Goal: Obtain resource: Obtain resource

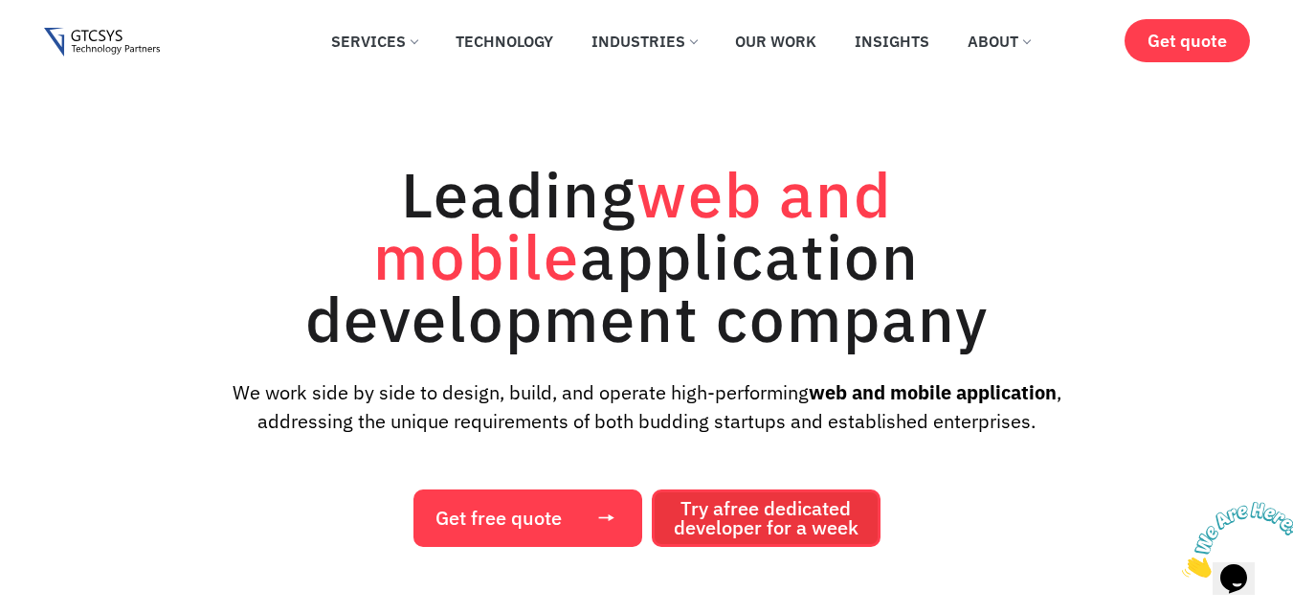
click at [705, 523] on span "Try a free dedicated developer for a week" at bounding box center [766, 518] width 185 height 38
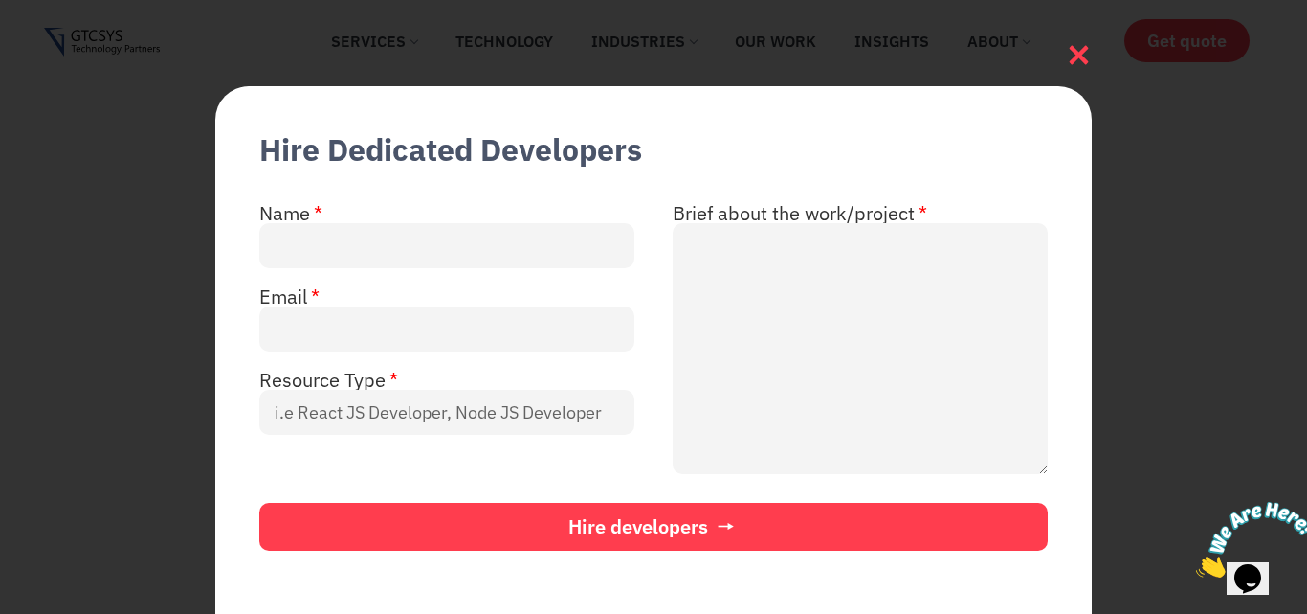
click at [1069, 36] on div at bounding box center [1079, 52] width 26 height 32
click at [1079, 49] on icon at bounding box center [1079, 55] width 26 height 26
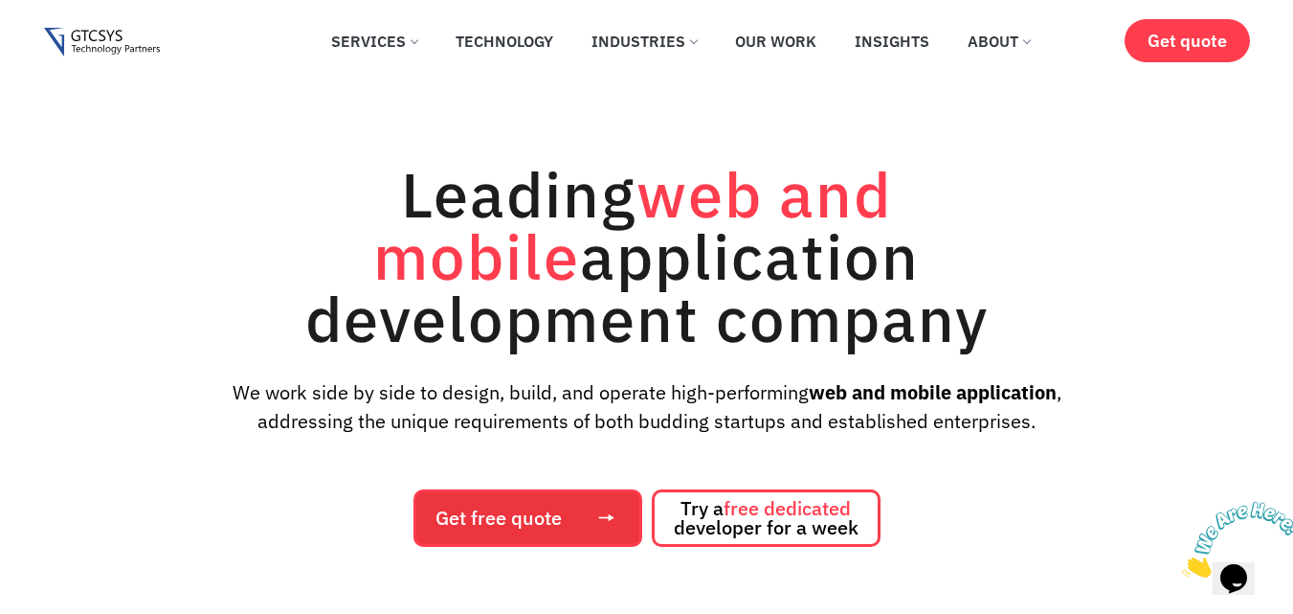
click at [515, 524] on span "Get free quote" at bounding box center [498, 517] width 126 height 19
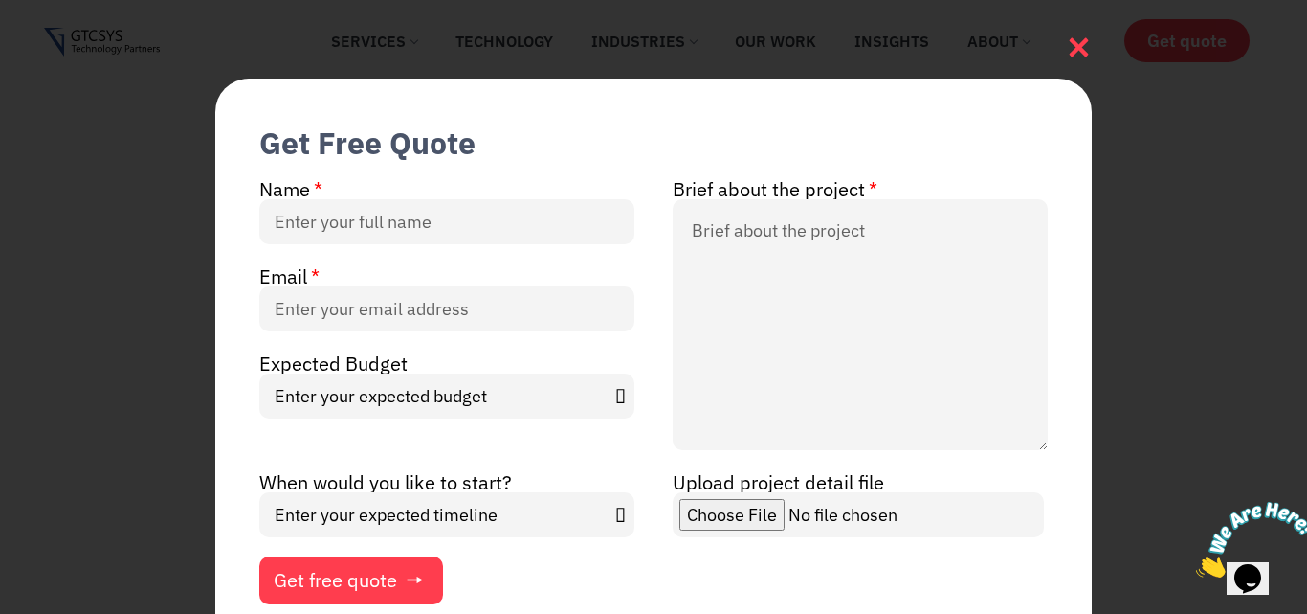
click at [1086, 46] on icon at bounding box center [1079, 47] width 26 height 26
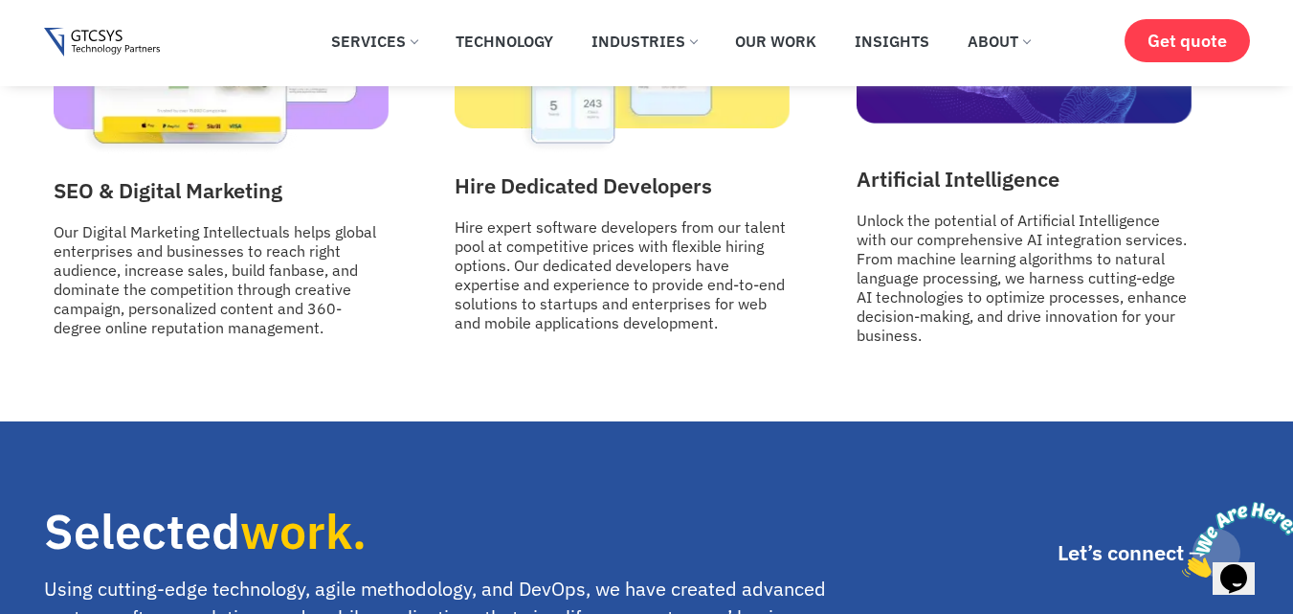
scroll to position [3446, 0]
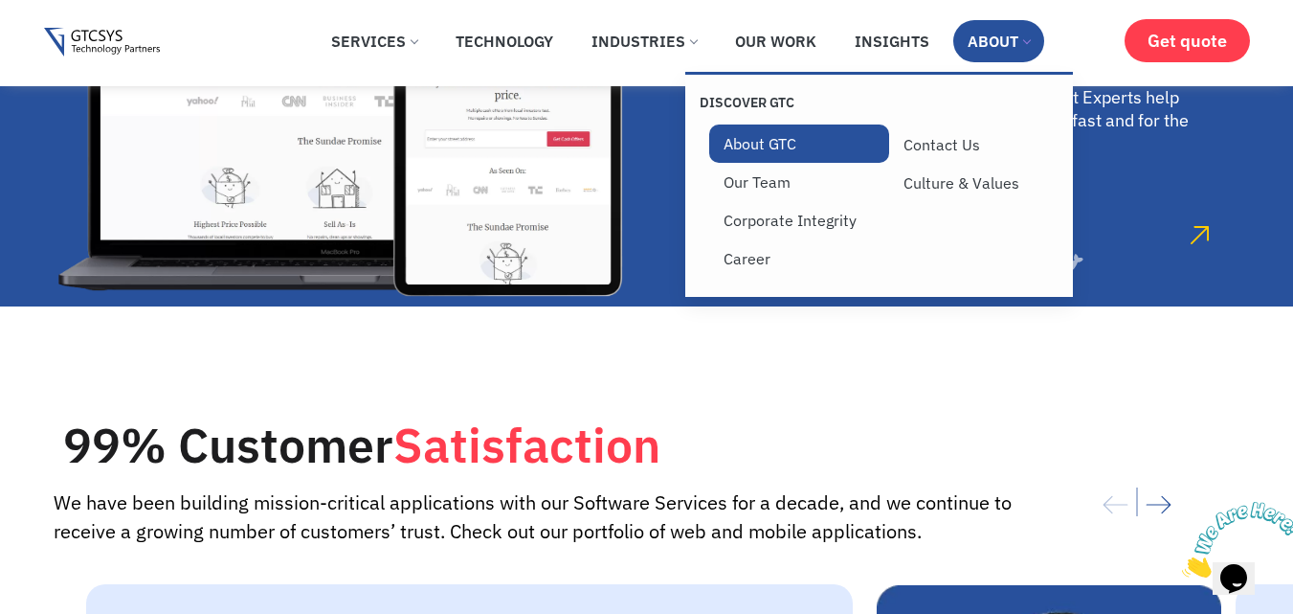
click at [770, 155] on link "About GTC" at bounding box center [799, 143] width 180 height 38
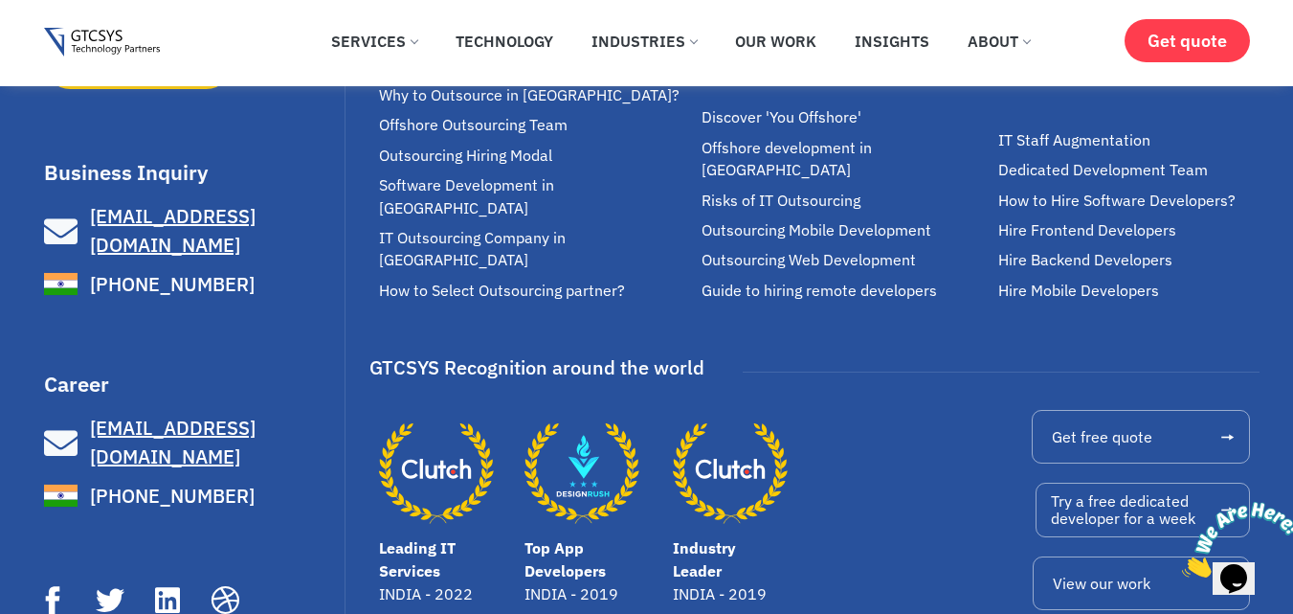
scroll to position [6996, 0]
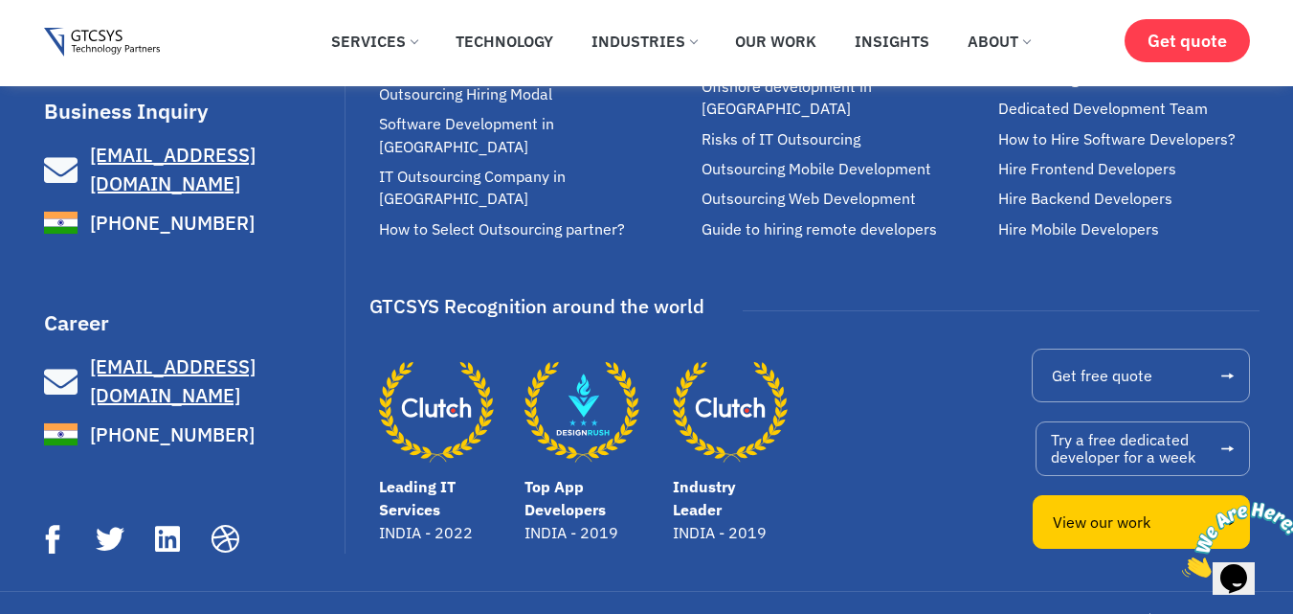
click at [1139, 495] on link "View our work" at bounding box center [1141, 522] width 216 height 54
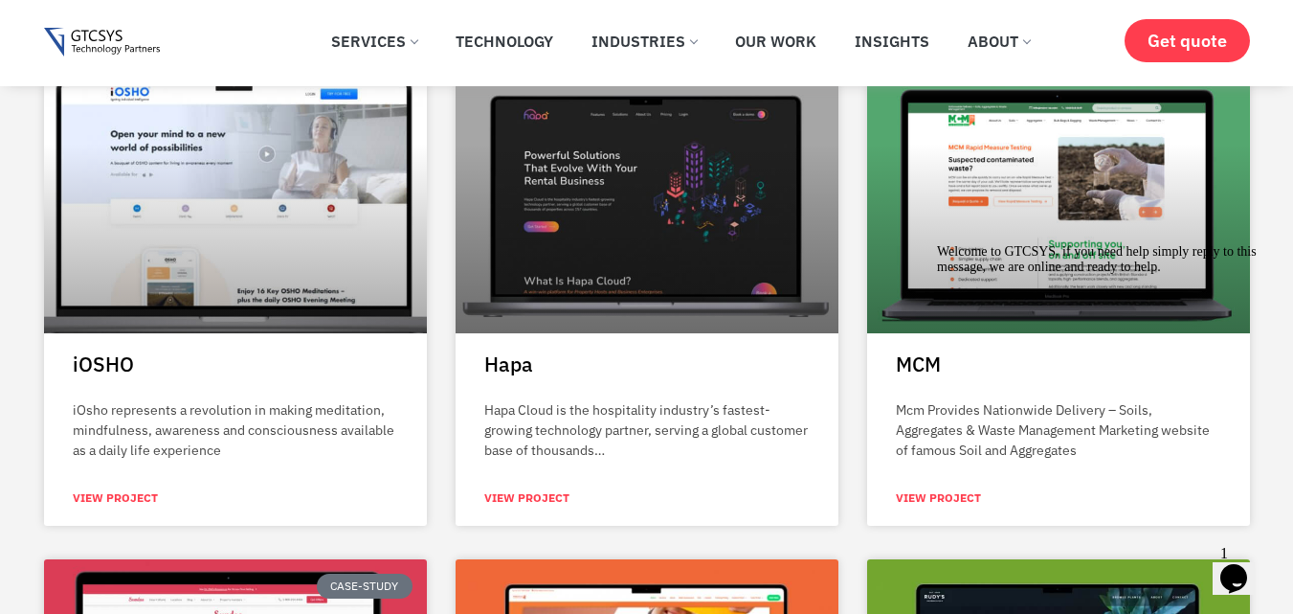
scroll to position [1531, 0]
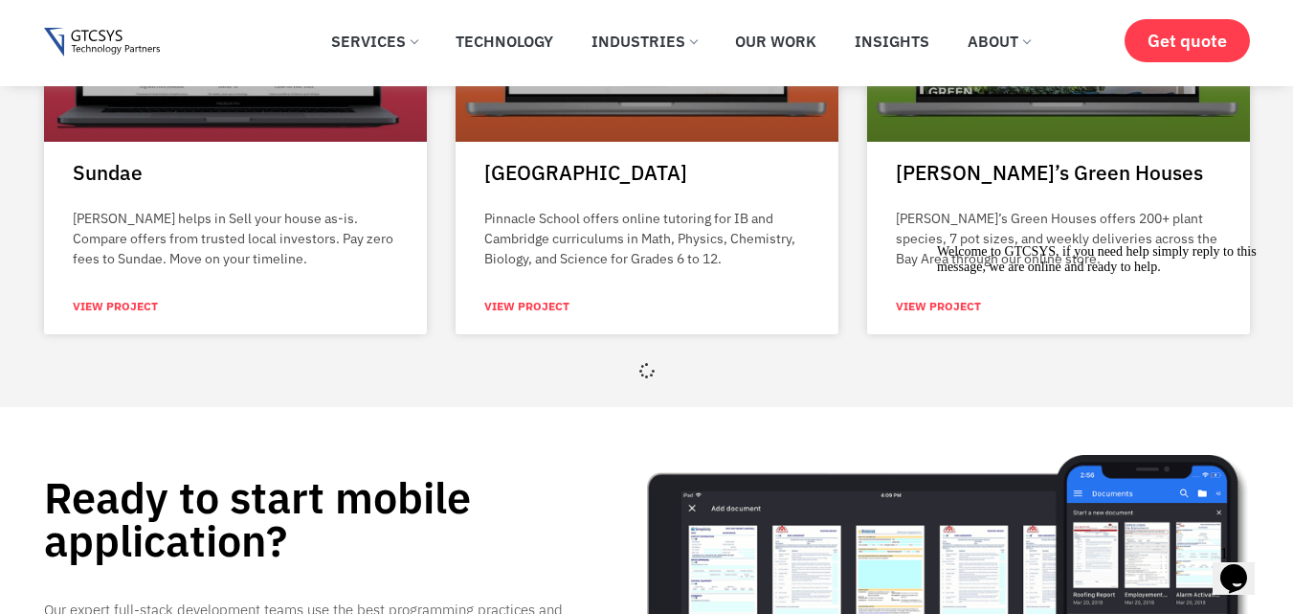
click at [1247, 569] on icon "$i18n('chat', 'chat_widget')" at bounding box center [1233, 578] width 27 height 29
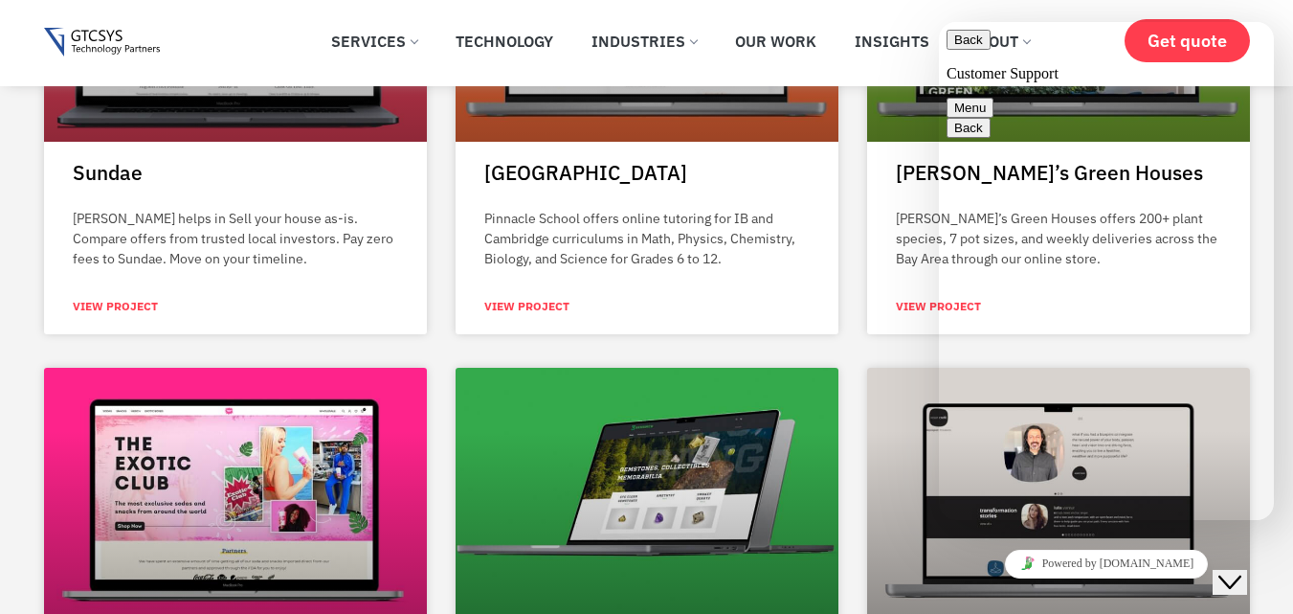
click at [1241, 570] on icon "Close Chat This icon closes the chat window." at bounding box center [1229, 581] width 23 height 23
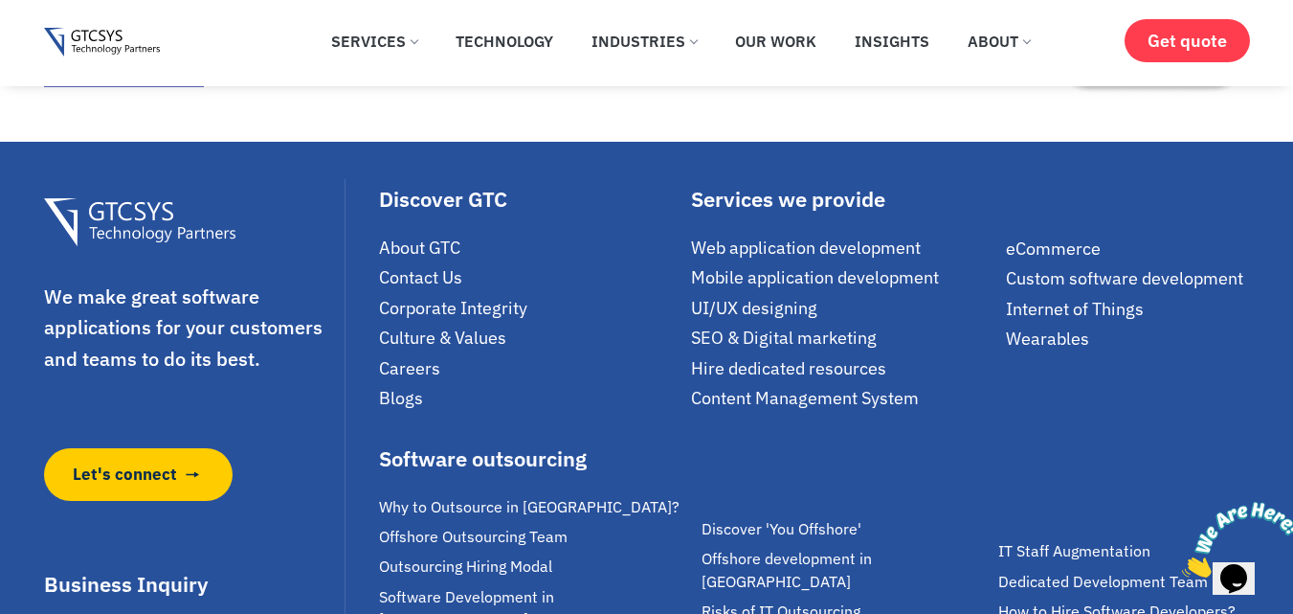
scroll to position [5125, 0]
